Goal: Find specific page/section: Locate item on page

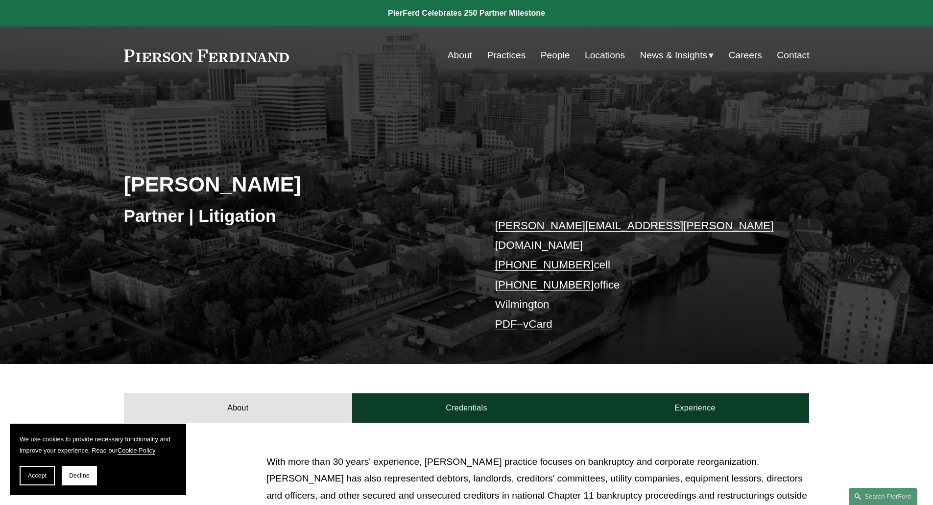
scroll to position [216, 0]
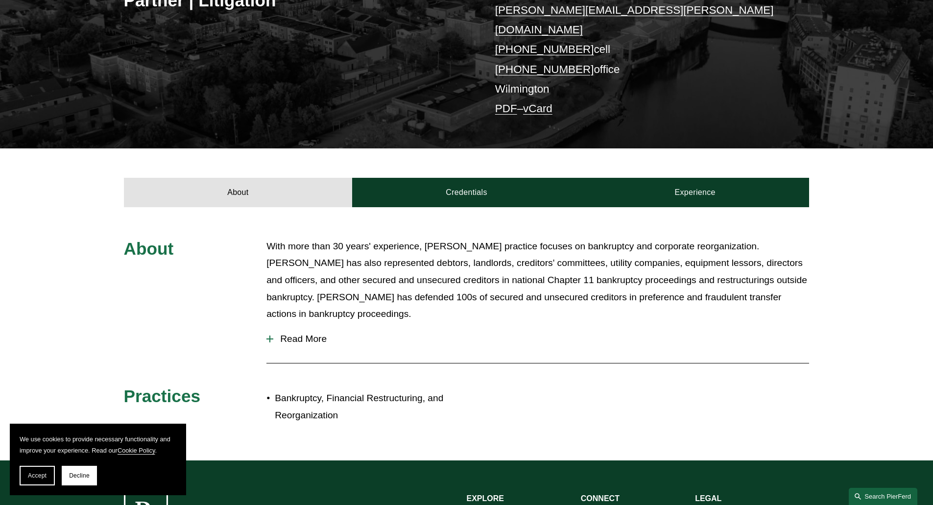
click at [888, 496] on link "Search this site" at bounding box center [883, 496] width 69 height 17
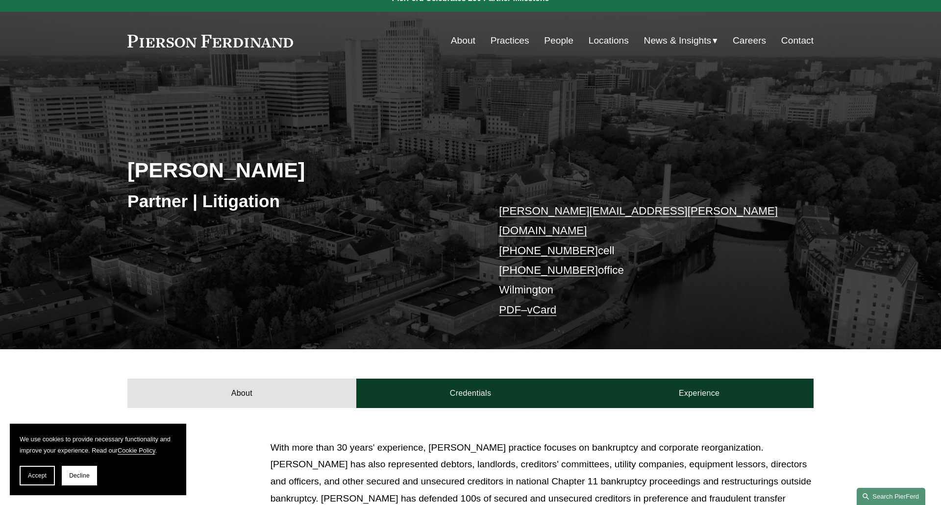
scroll to position [0, 0]
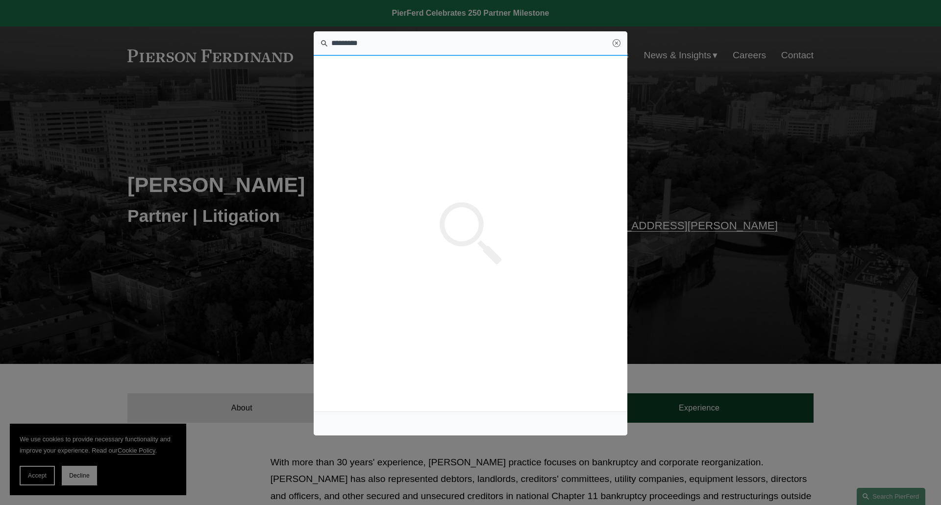
type input "*********"
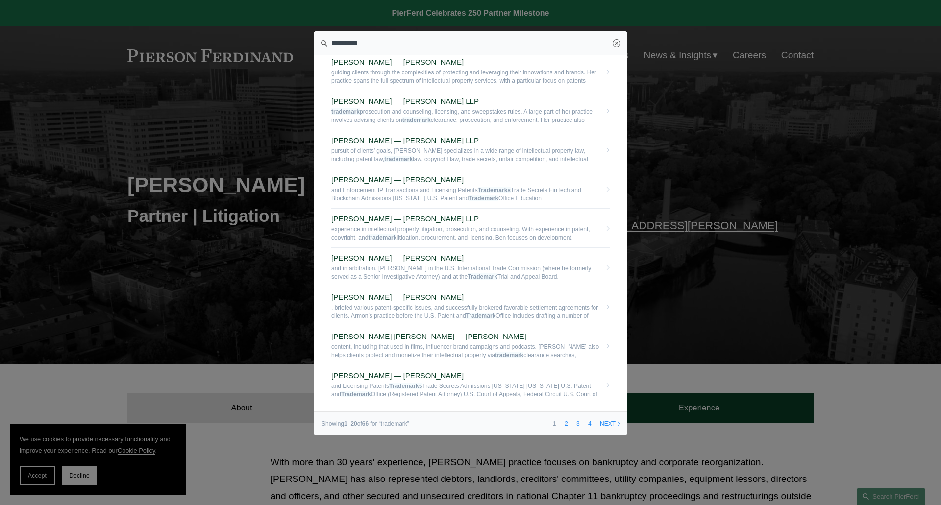
scroll to position [478, 0]
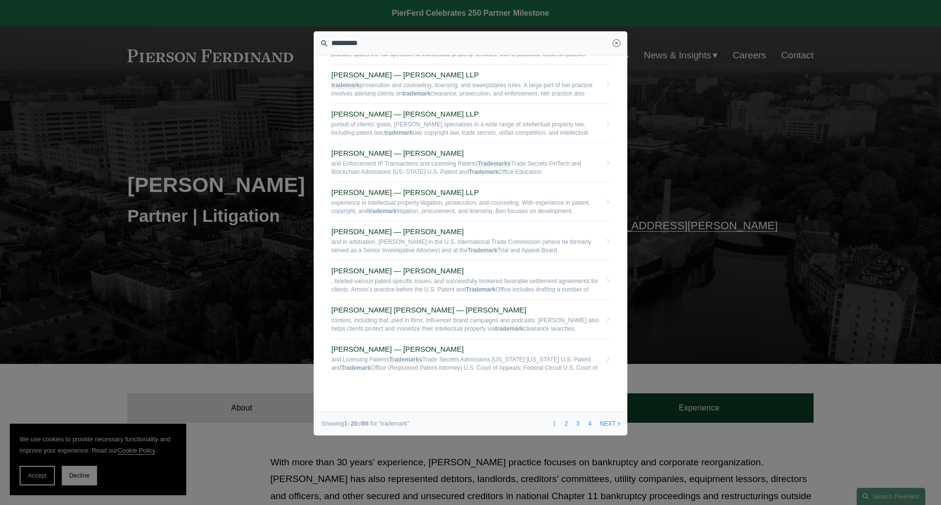
click at [607, 425] on link "next" at bounding box center [609, 424] width 26 height 24
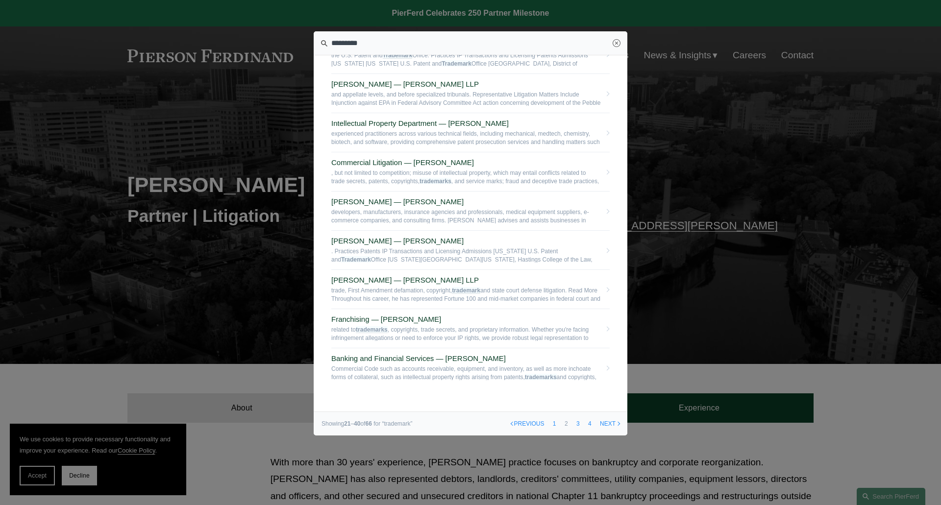
scroll to position [478, 0]
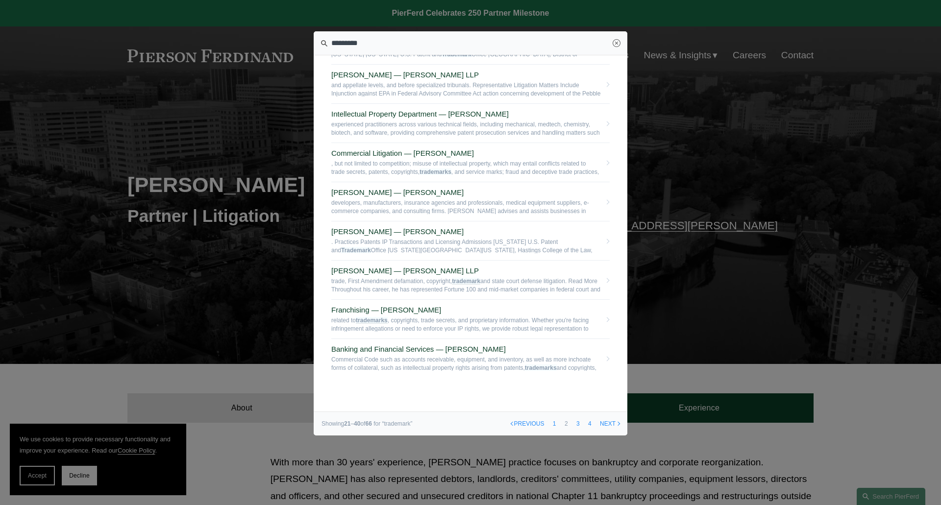
click at [610, 423] on link "next" at bounding box center [609, 424] width 26 height 24
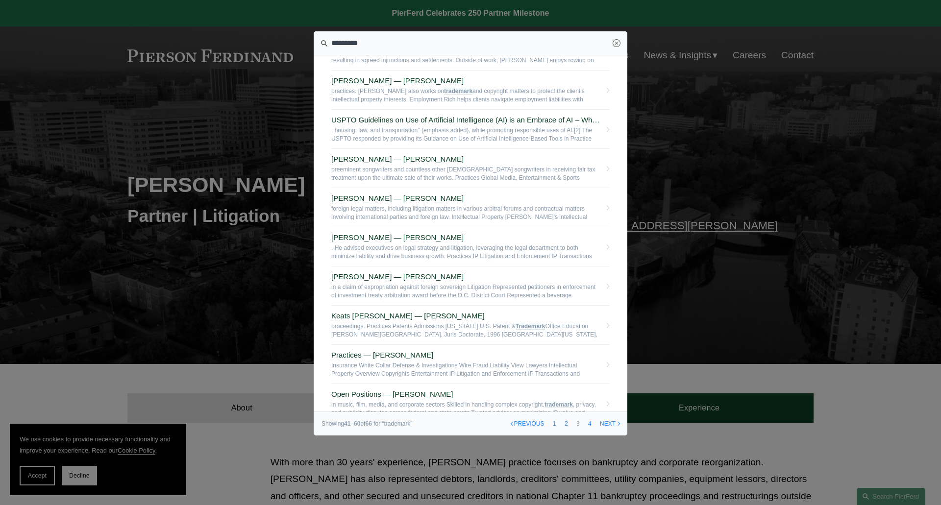
scroll to position [478, 0]
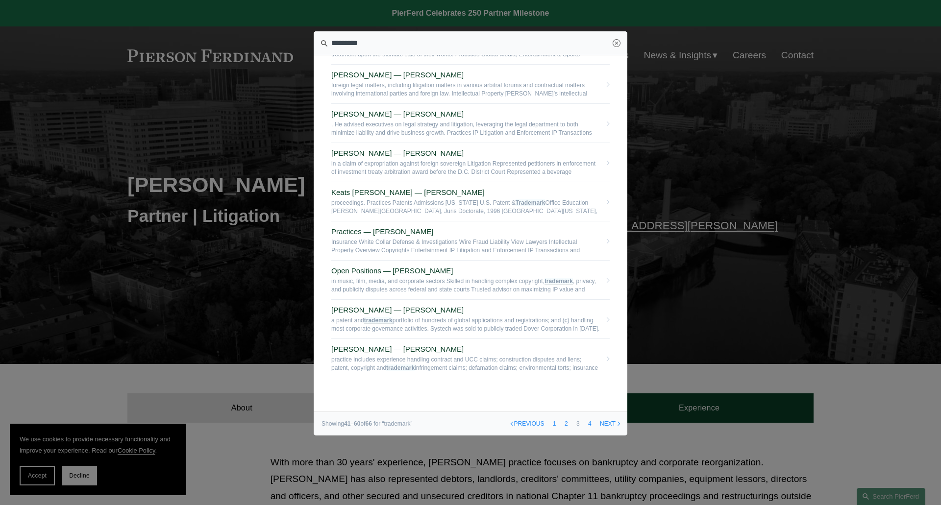
click at [607, 421] on link "next" at bounding box center [609, 424] width 26 height 24
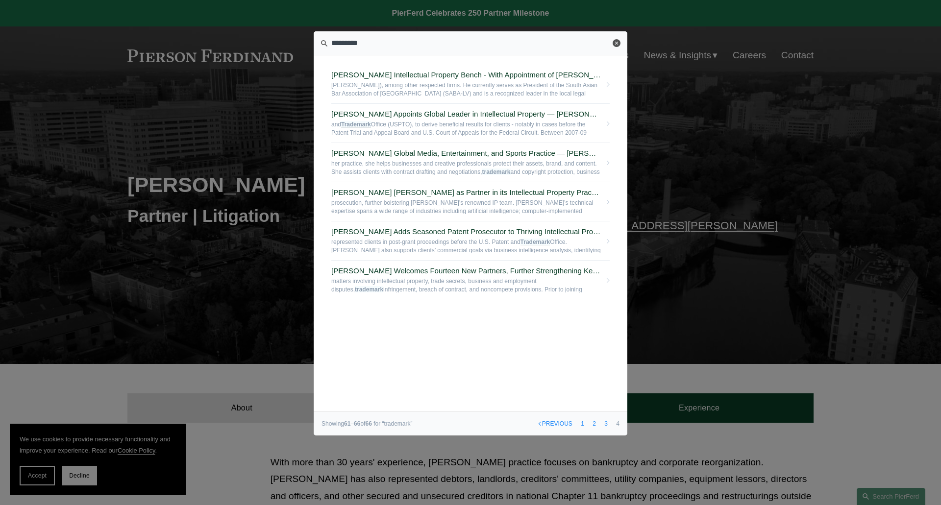
click at [619, 42] on link "Close" at bounding box center [616, 43] width 8 height 8
